Goal: Navigation & Orientation: Find specific page/section

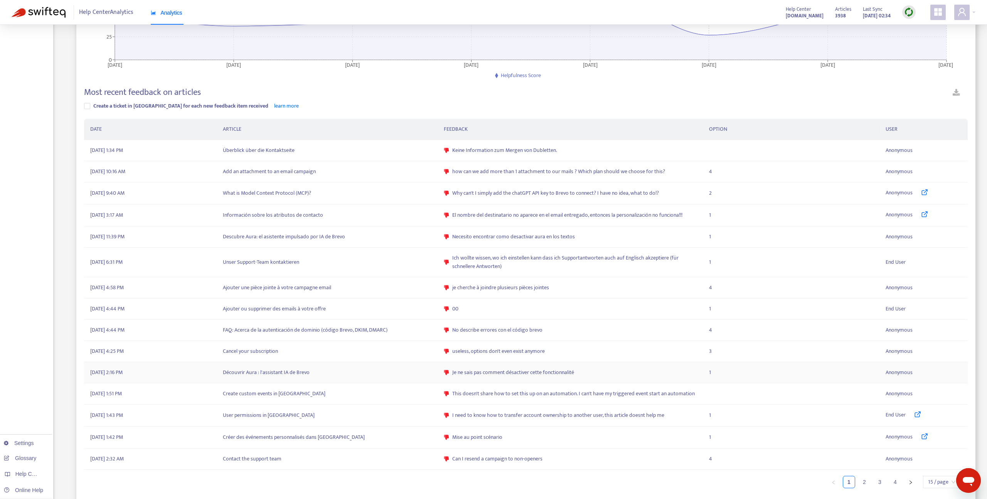
scroll to position [159, 0]
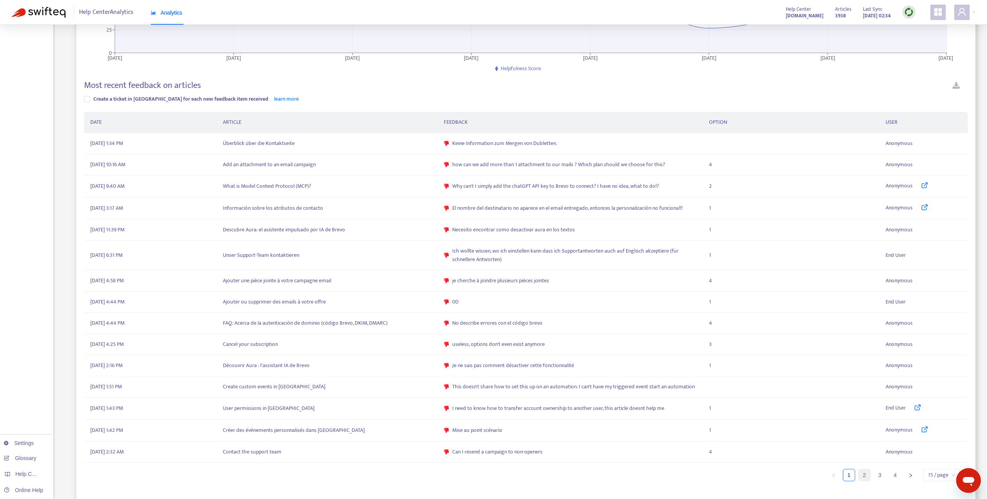
click at [865, 477] on link "2" at bounding box center [865, 475] width 12 height 12
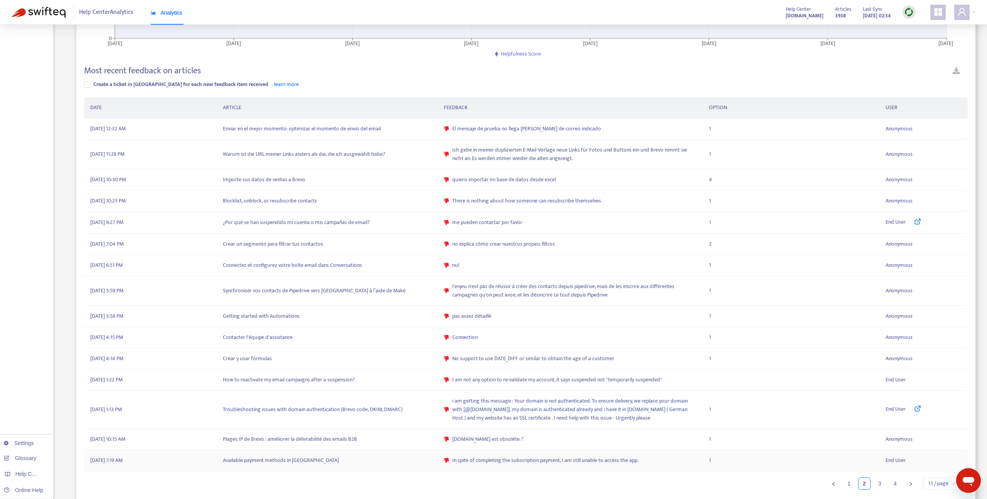
scroll to position [182, 0]
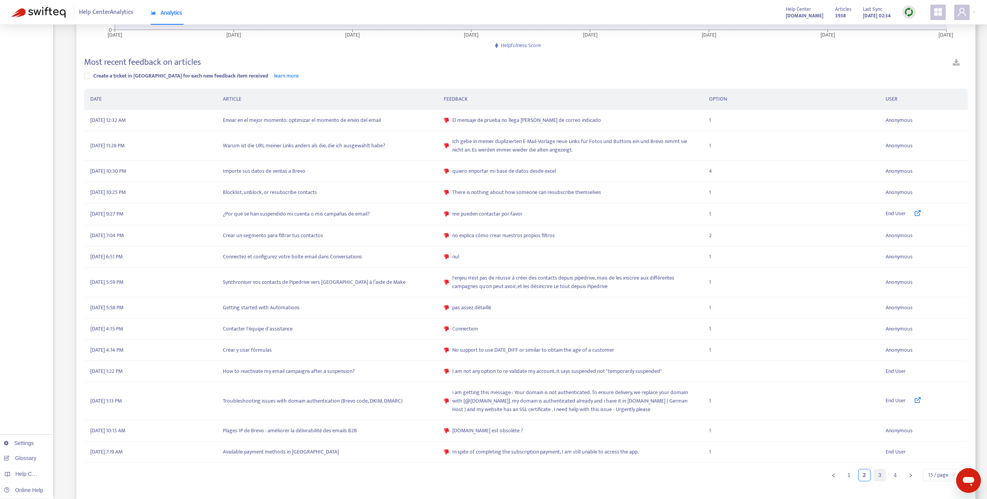
click at [877, 477] on link "3" at bounding box center [880, 475] width 12 height 12
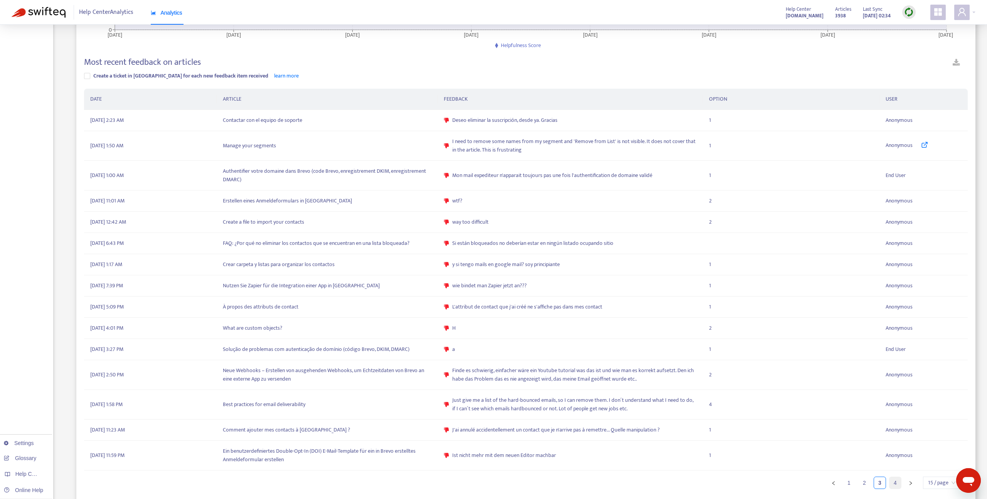
click at [892, 482] on link "4" at bounding box center [896, 483] width 12 height 12
